Goal: Find specific page/section: Find specific page/section

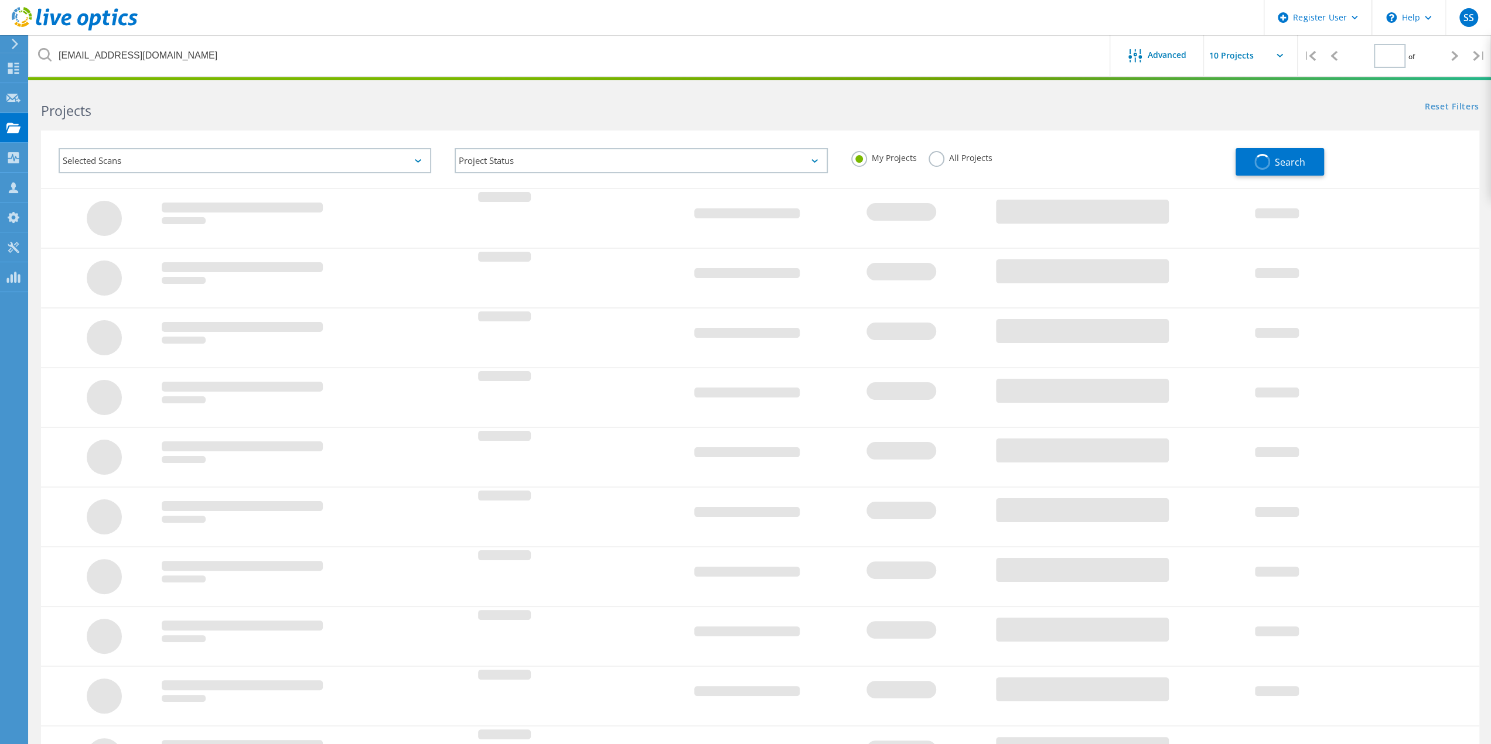
type input "1"
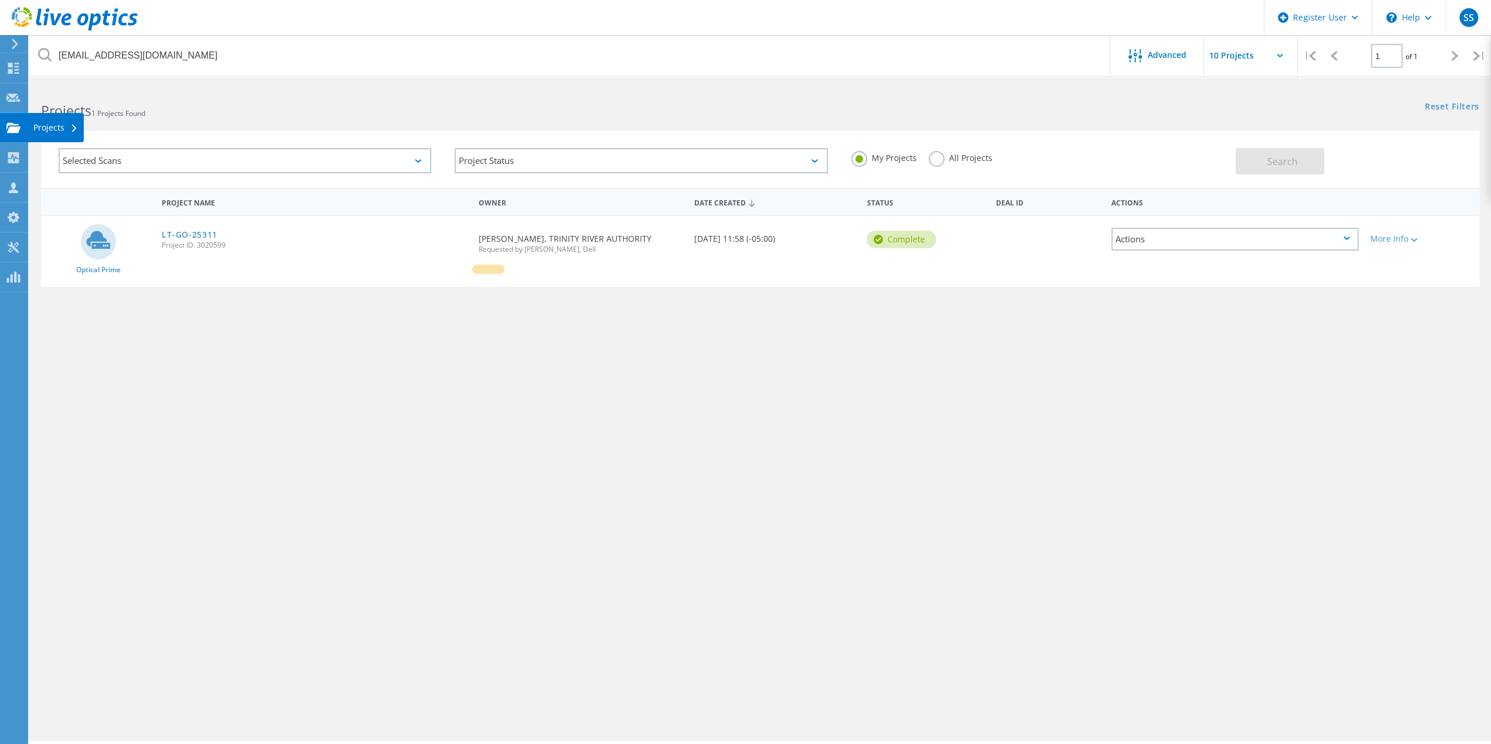
click at [47, 128] on div "Projects" at bounding box center [55, 128] width 45 height 8
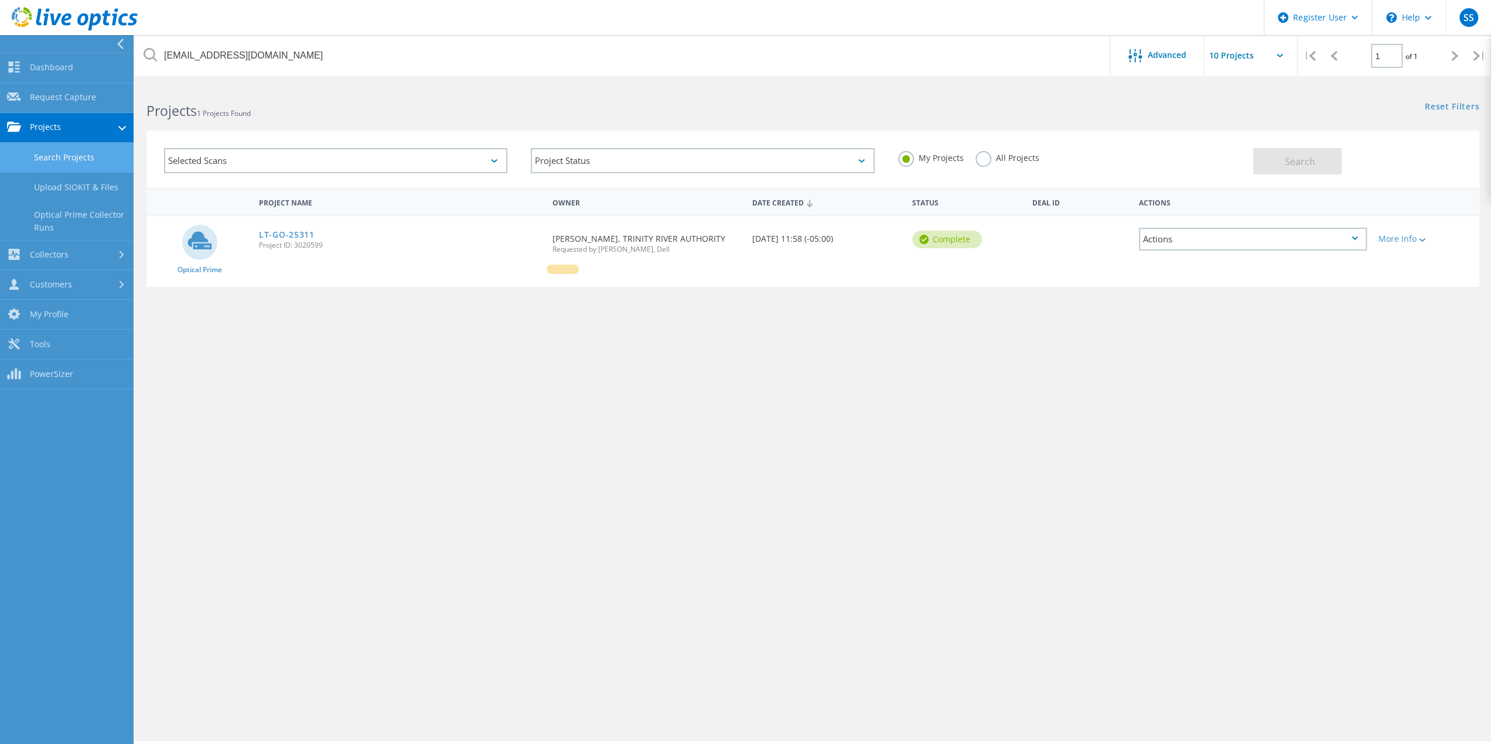
click at [70, 165] on link "Search Projects" at bounding box center [67, 158] width 134 height 30
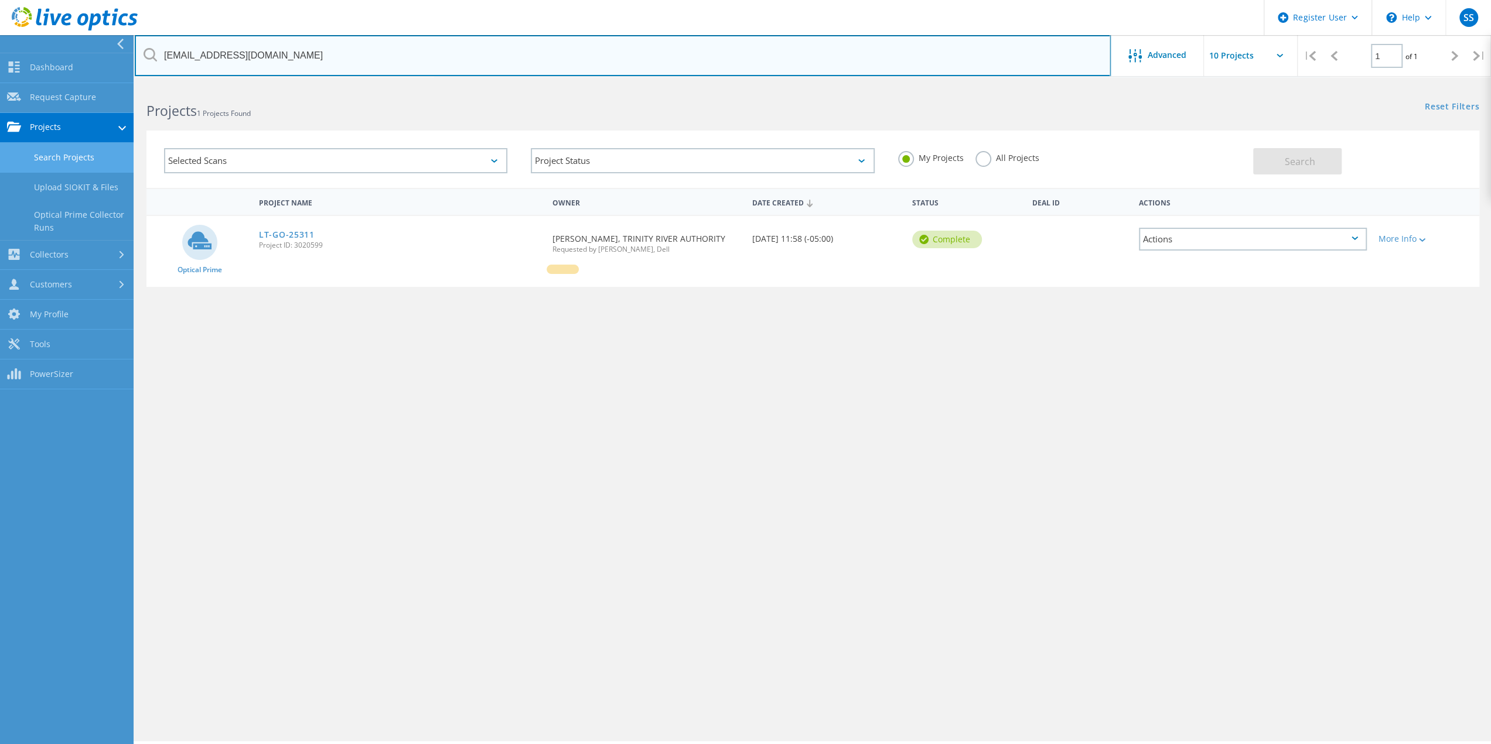
click at [943, 62] on input "[EMAIL_ADDRESS][DOMAIN_NAME]" at bounding box center [623, 55] width 976 height 41
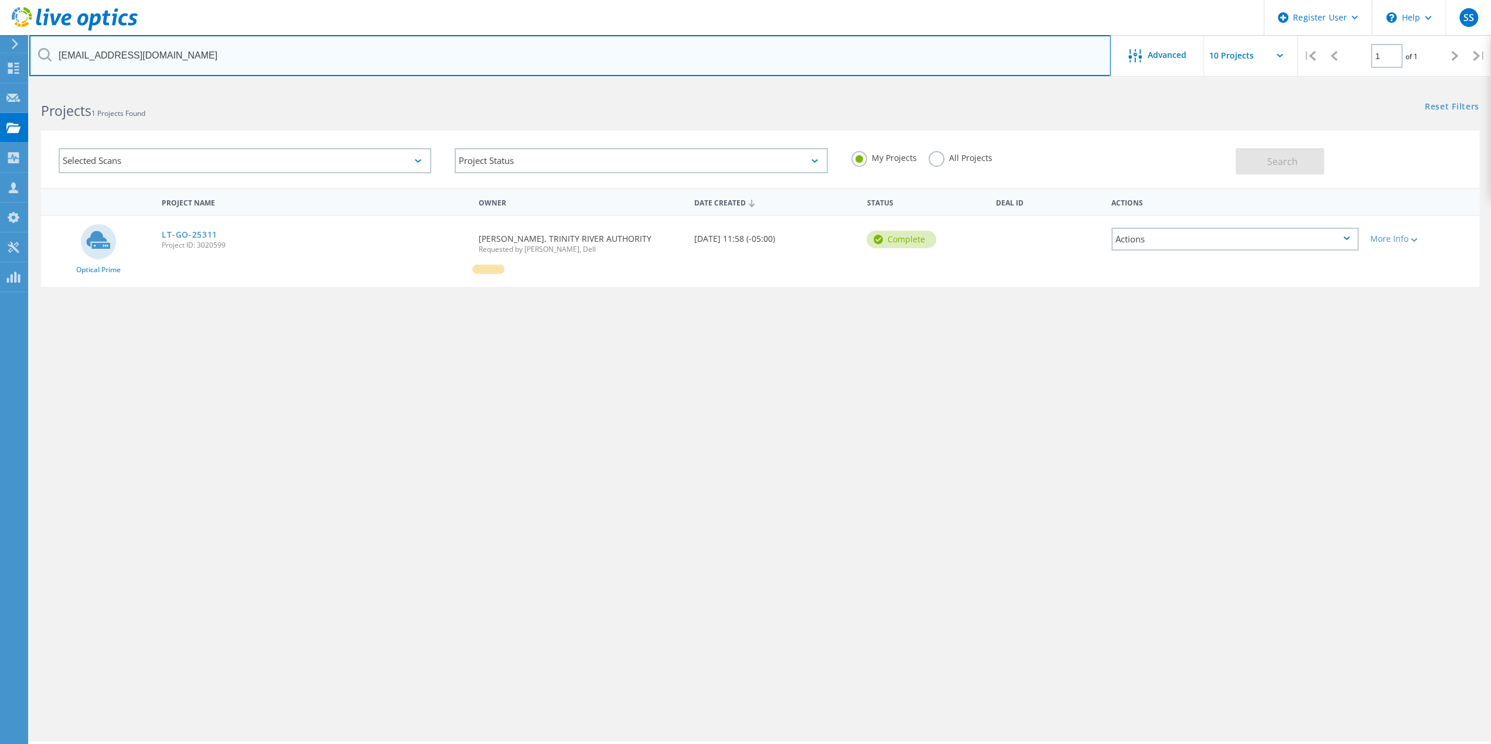
click at [943, 62] on input "[EMAIL_ADDRESS][DOMAIN_NAME]" at bounding box center [569, 55] width 1081 height 41
click at [96, 56] on input "@uiwt" at bounding box center [569, 55] width 1081 height 41
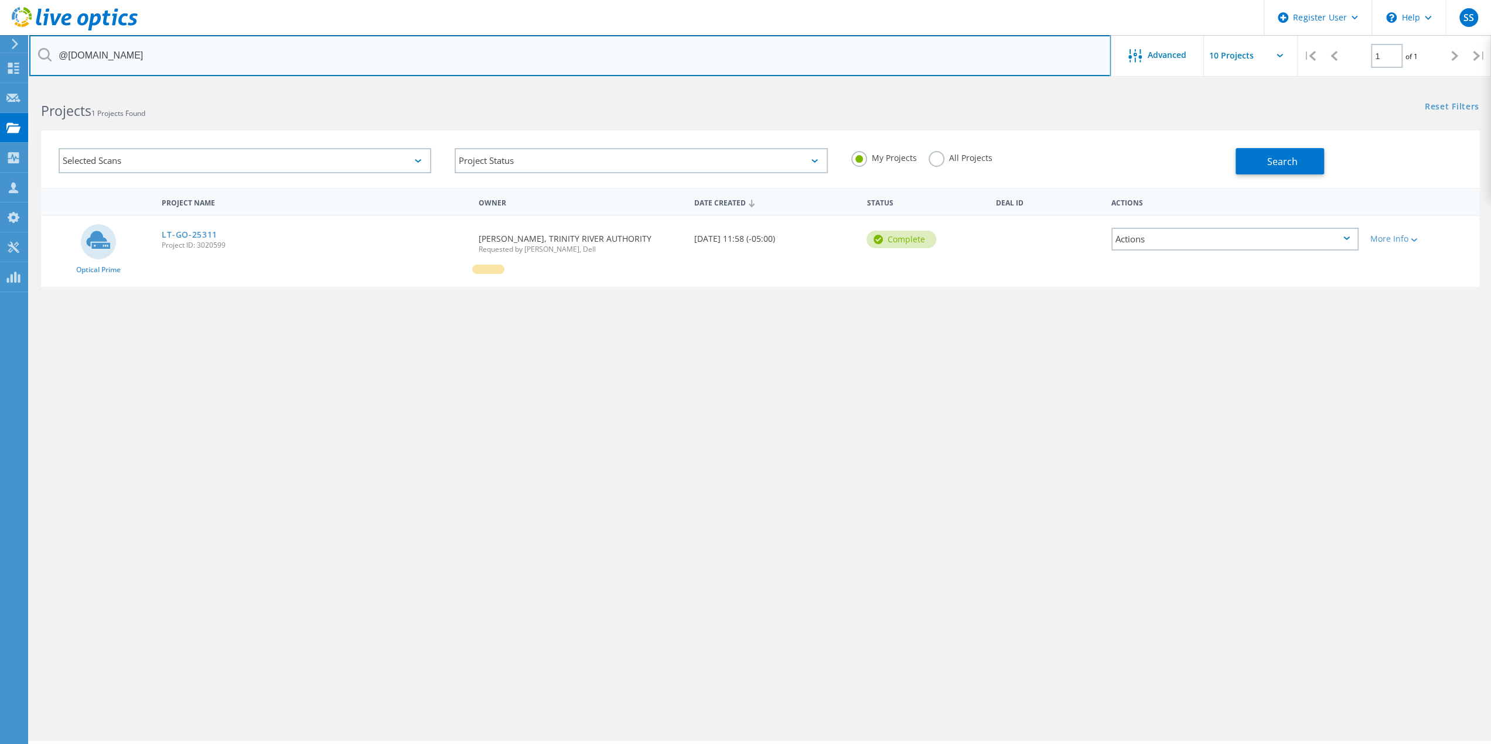
type input "@[DOMAIN_NAME]"
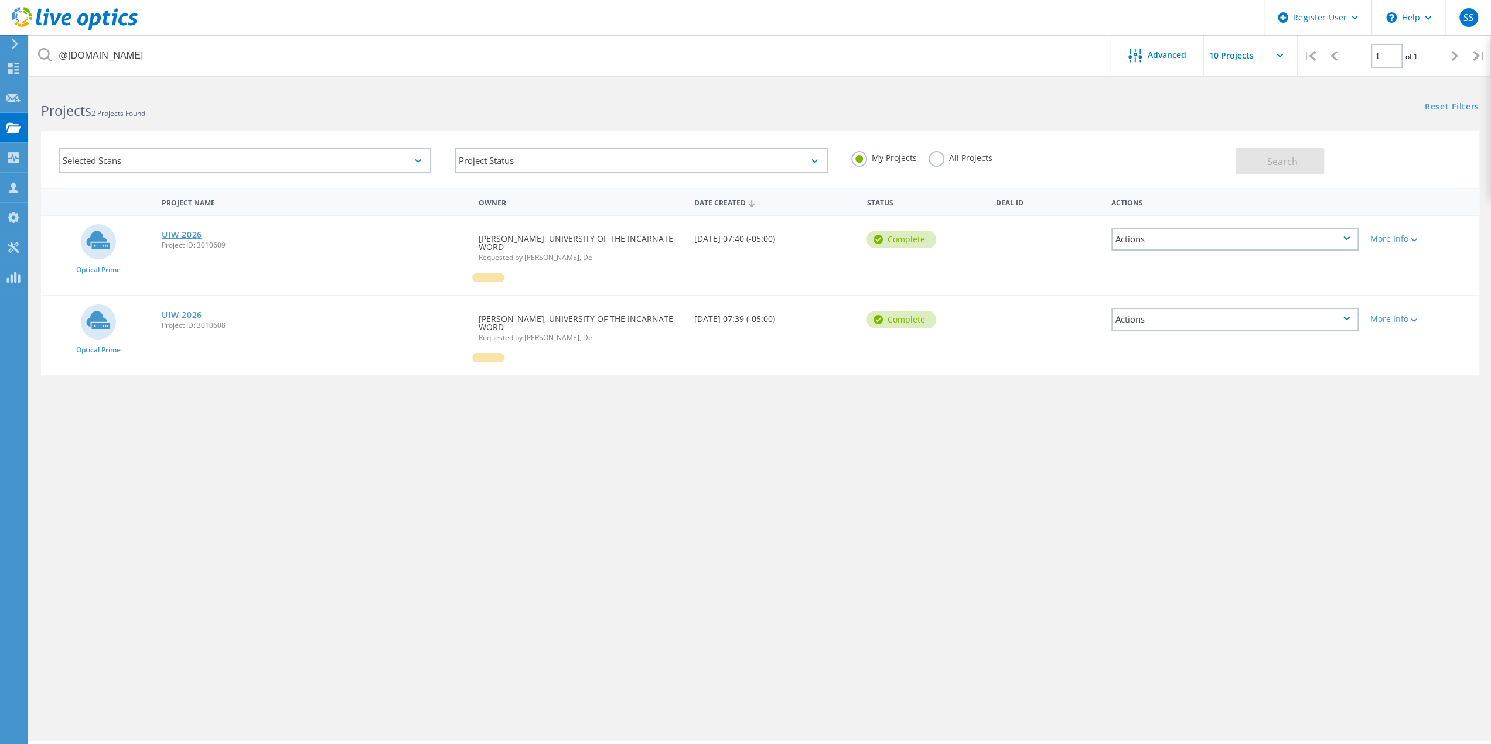
click at [182, 234] on link "UIW 2026" at bounding box center [182, 235] width 40 height 8
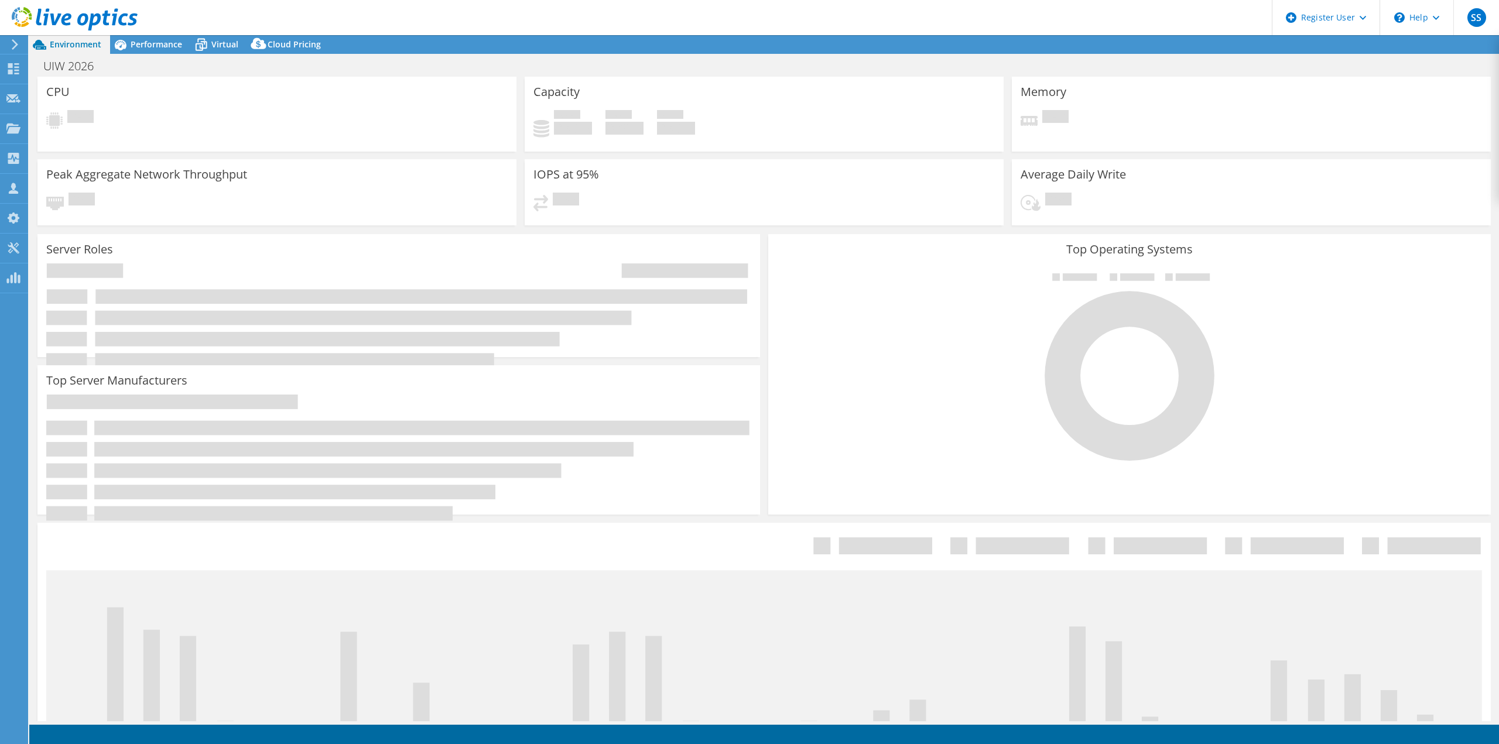
select select "USD"
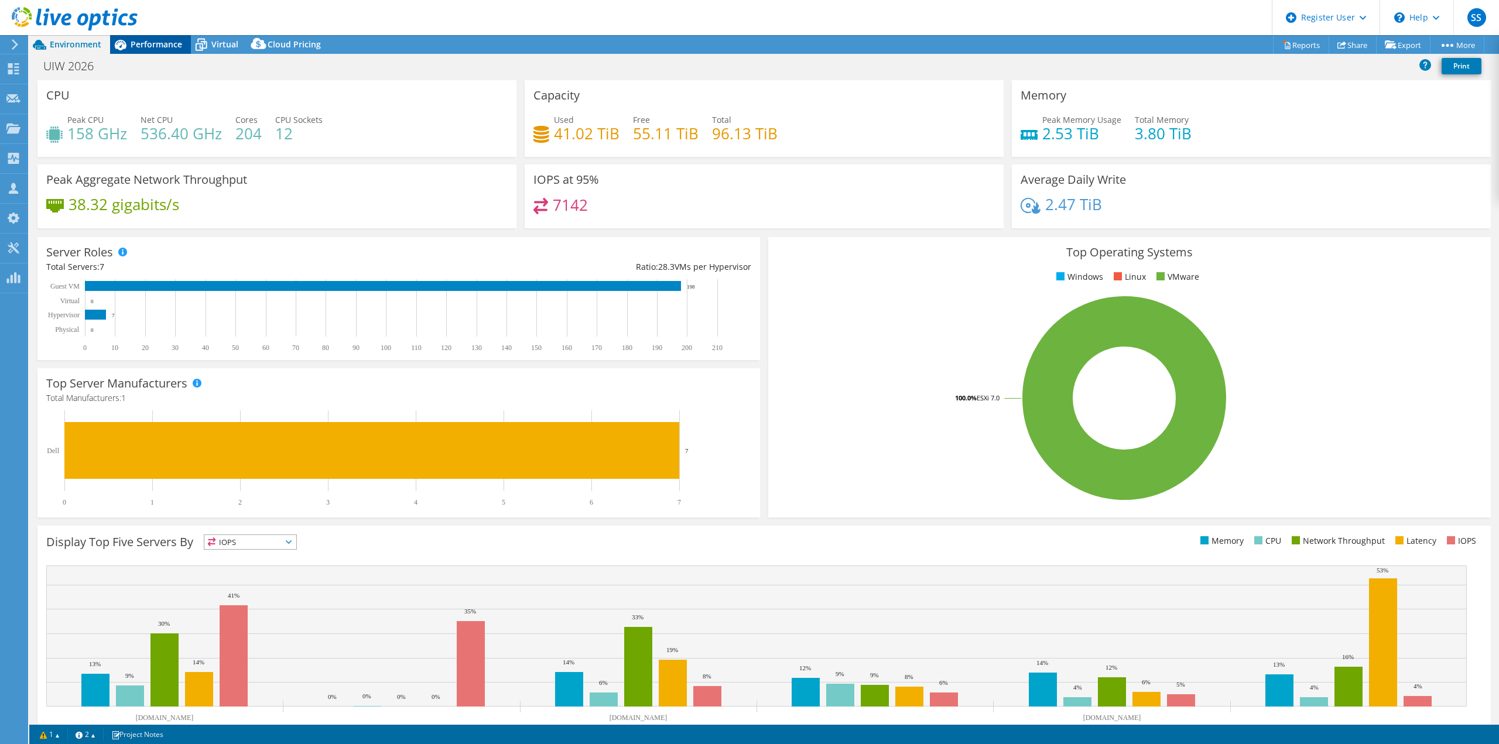
click at [159, 50] on div "Performance" at bounding box center [150, 44] width 81 height 19
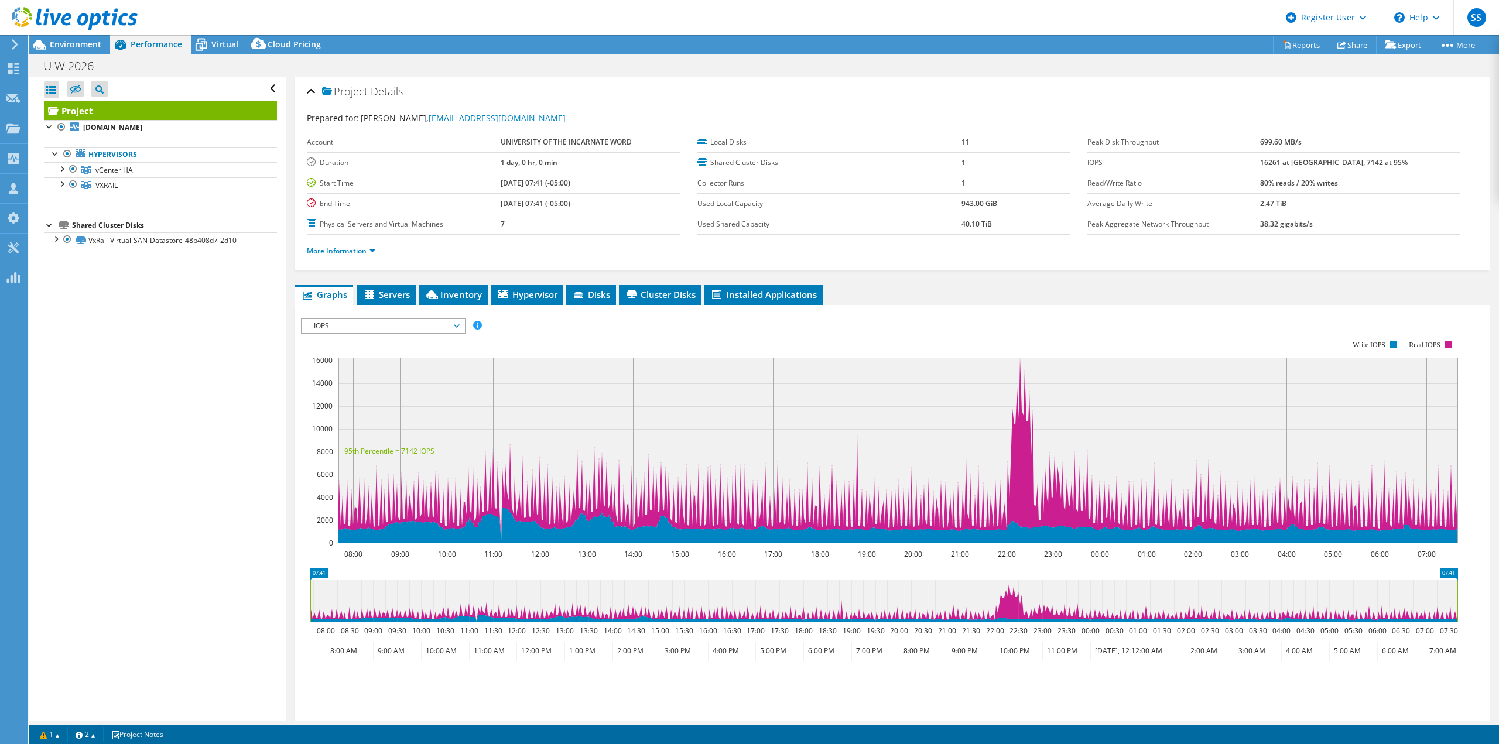
drag, startPoint x: 62, startPoint y: 169, endPoint x: 61, endPoint y: 180, distance: 11.2
click at [62, 169] on div at bounding box center [62, 168] width 12 height 12
click at [62, 213] on div at bounding box center [62, 215] width 12 height 12
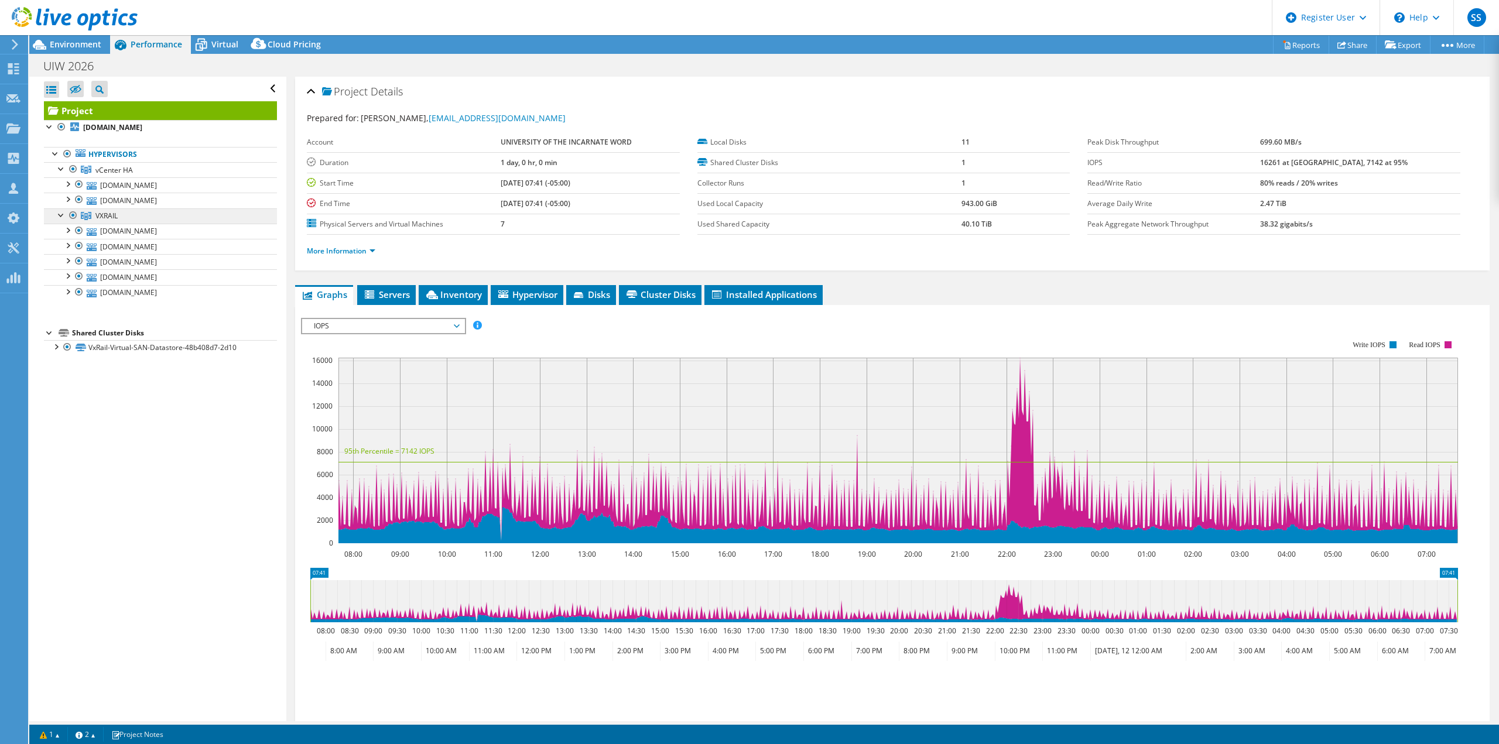
click at [102, 217] on span "VXRAIL" at bounding box center [106, 216] width 22 height 10
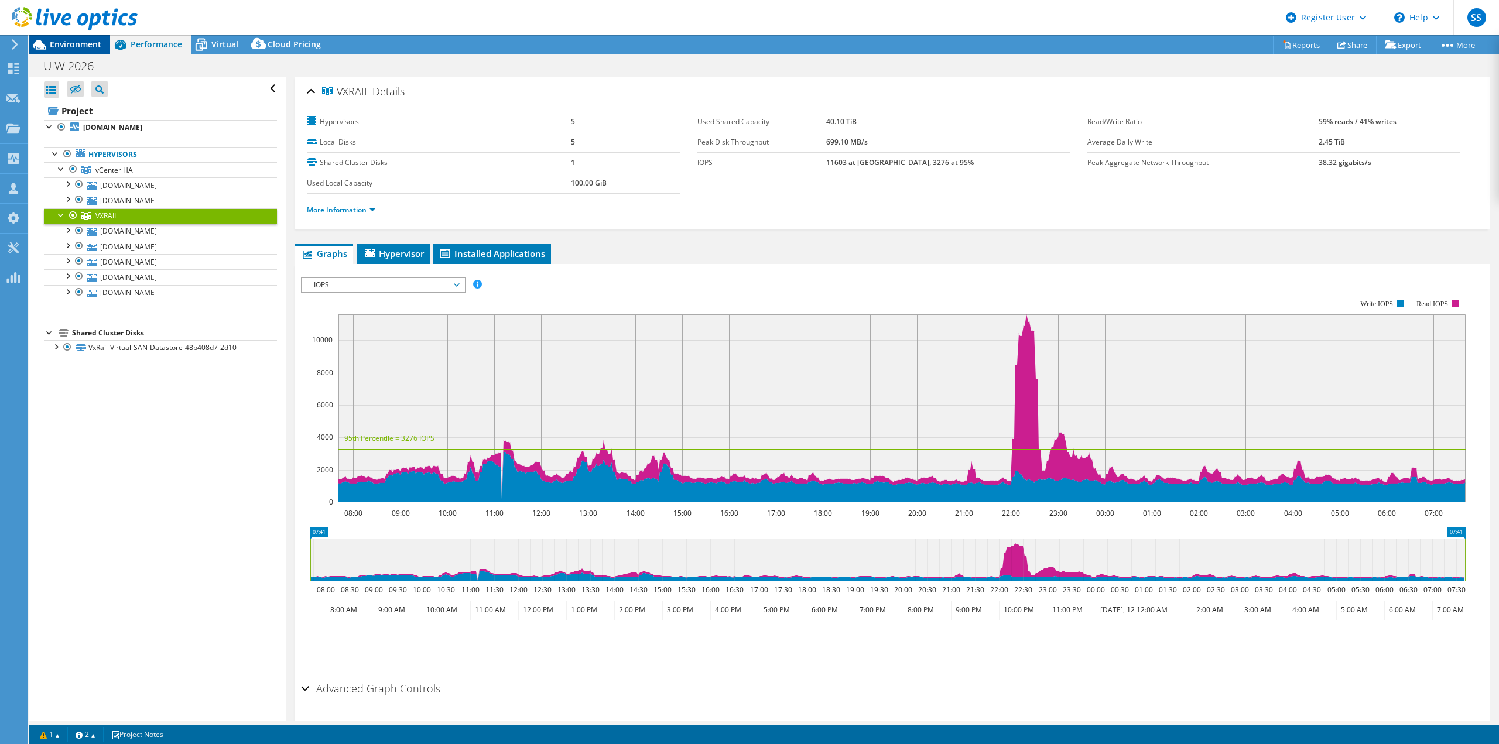
click at [84, 41] on span "Environment" at bounding box center [76, 44] width 52 height 11
